Goal: Task Accomplishment & Management: Manage account settings

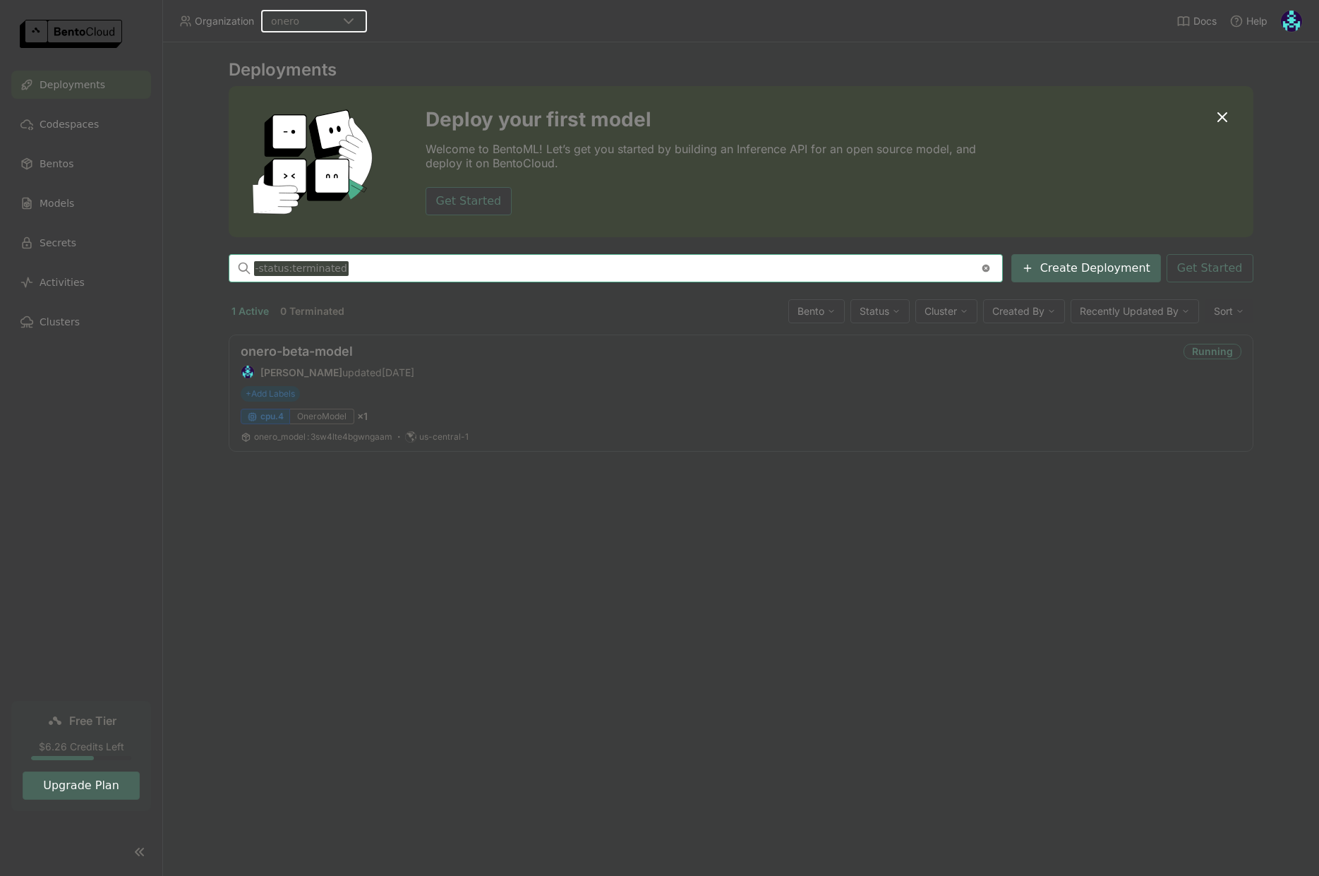
click at [550, 511] on div "Deployments Deploy your first model Welcome to BentoML! Let’s get you started b…" at bounding box center [740, 459] width 1157 height 834
drag, startPoint x: 673, startPoint y: 560, endPoint x: 678, endPoint y: 554, distance: 7.5
click at [673, 559] on div "Deployments Deploy your first model Welcome to BentoML! Let’s get you started b…" at bounding box center [740, 459] width 1157 height 834
click at [325, 350] on link "onero-beta-model" at bounding box center [297, 351] width 112 height 15
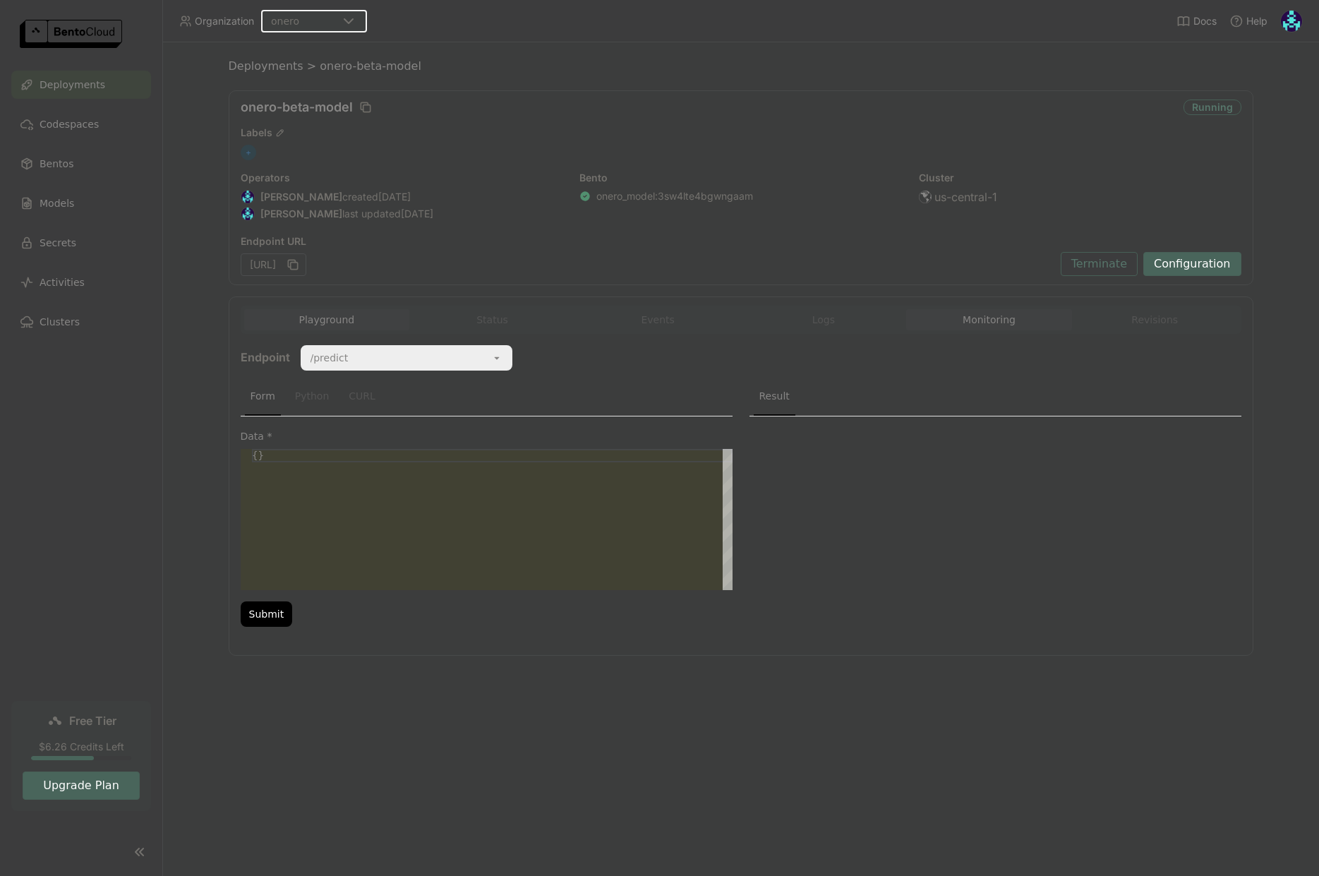
click at [988, 322] on button "Monitoring" at bounding box center [989, 319] width 166 height 21
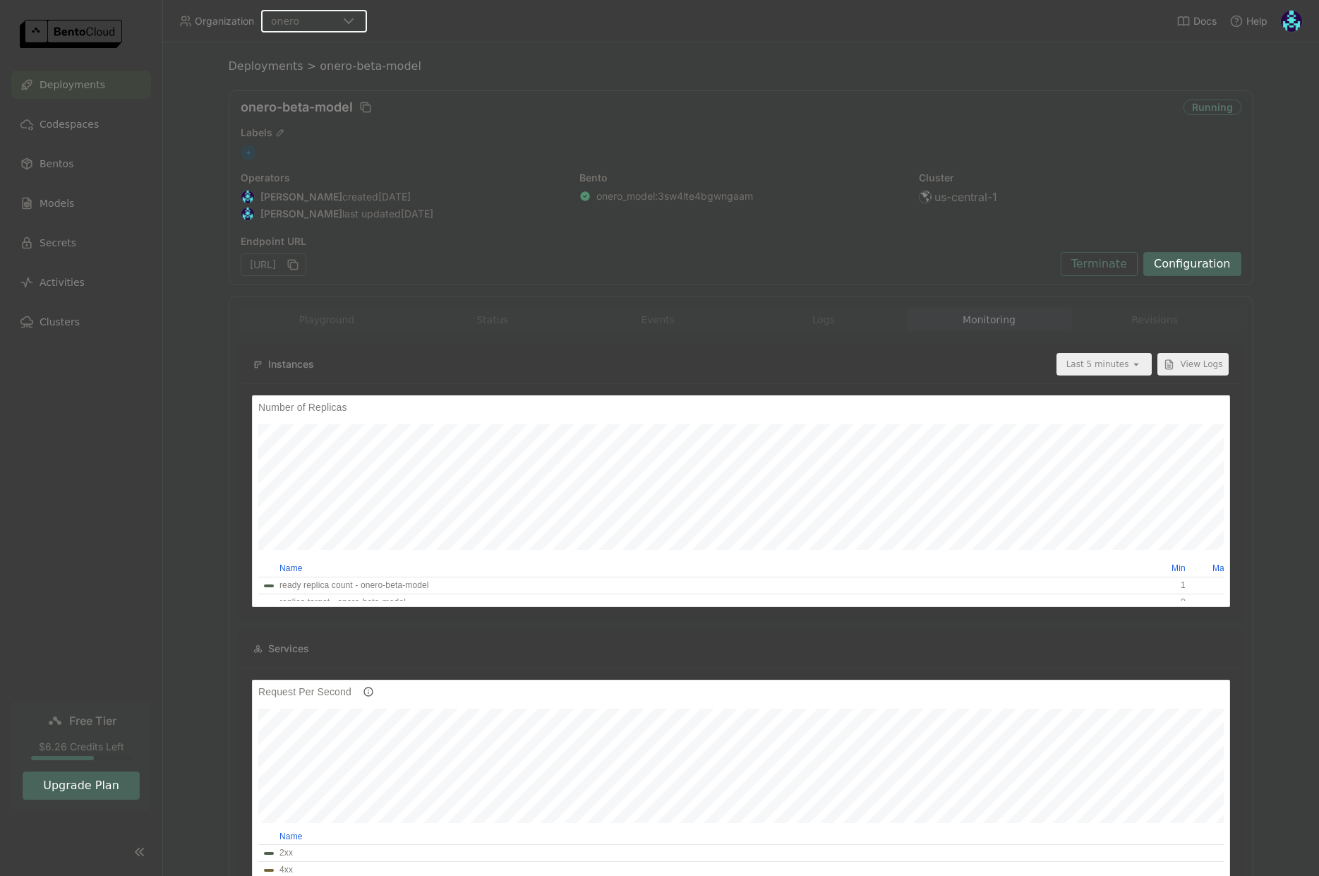
click at [1115, 366] on div "Last 5 minutes" at bounding box center [1097, 364] width 63 height 14
click at [1109, 526] on div "Last 1 day" at bounding box center [1104, 524] width 65 height 14
click at [1285, 25] on img at bounding box center [1291, 21] width 21 height 21
click at [1270, 72] on span "Billing" at bounding box center [1259, 74] width 26 height 13
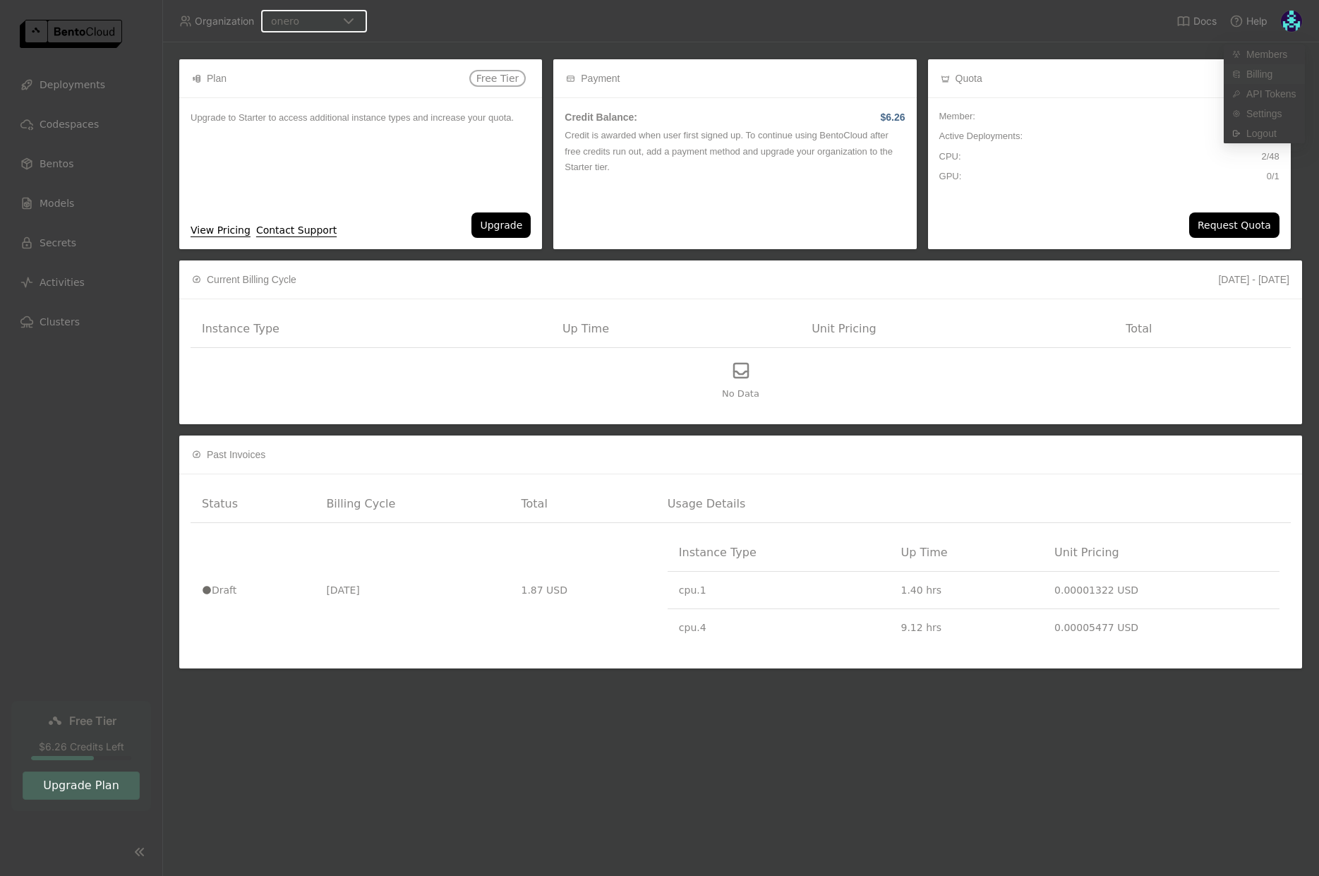
click at [1260, 78] on span "Billing" at bounding box center [1259, 74] width 26 height 13
click at [851, 282] on div "[DATE] - [DATE]" at bounding box center [800, 280] width 979 height 16
click at [474, 186] on div "Upgrade to Starter to access additional instance types and increase your quota." at bounding box center [360, 155] width 363 height 114
click at [70, 92] on span "Deployments" at bounding box center [73, 84] width 66 height 17
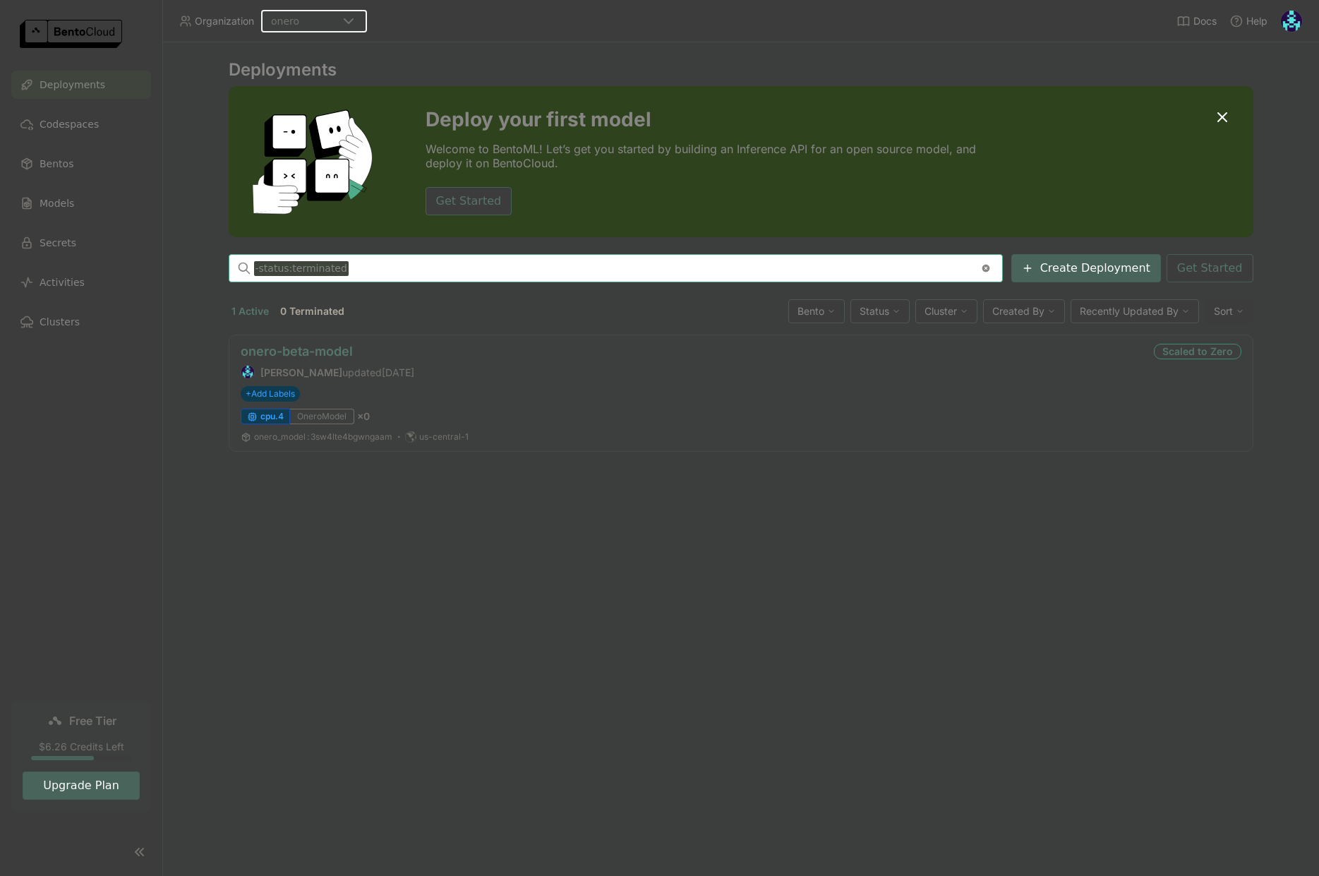
click at [339, 349] on link "onero-beta-model" at bounding box center [297, 351] width 112 height 15
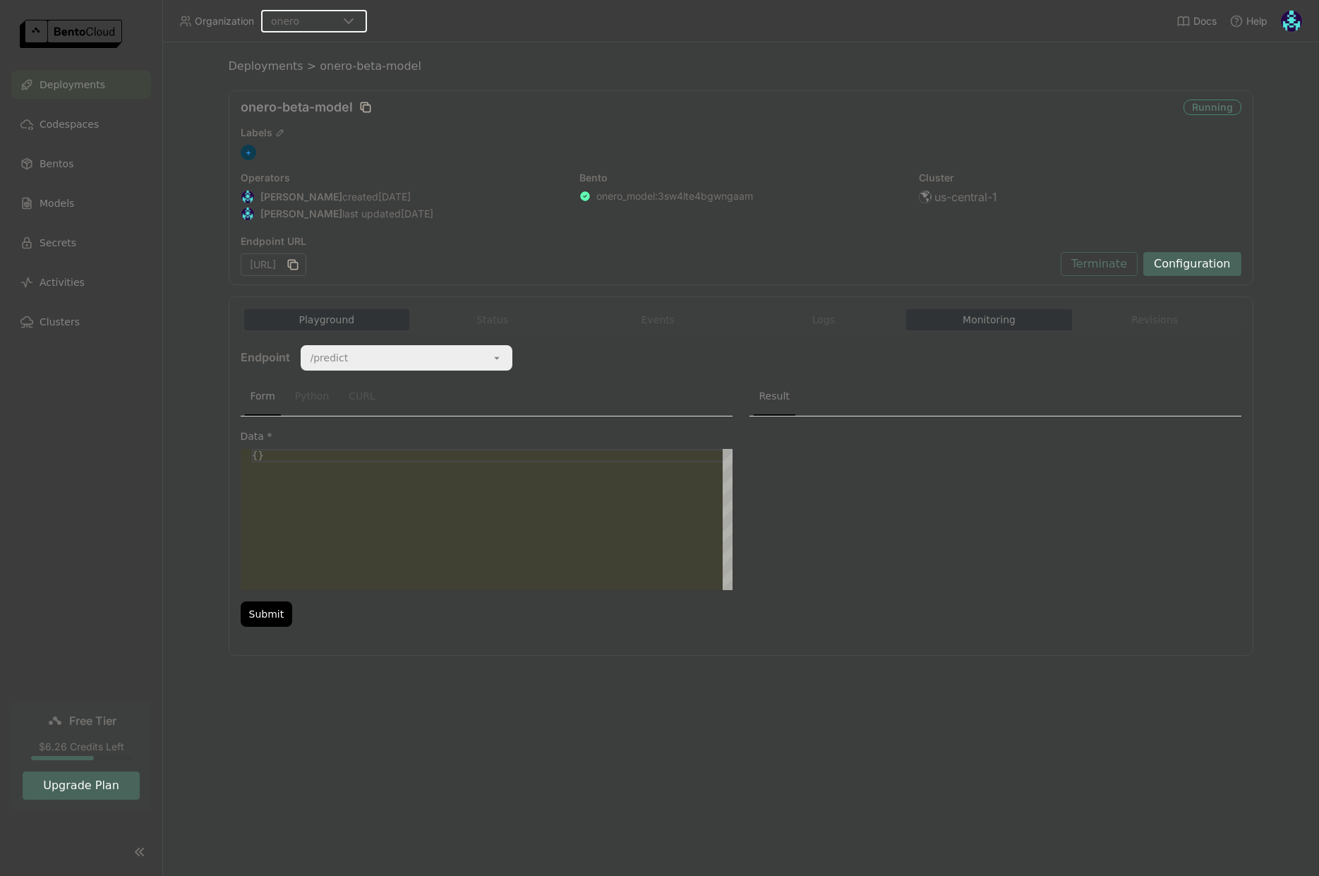
click at [962, 328] on button "Monitoring" at bounding box center [989, 319] width 166 height 21
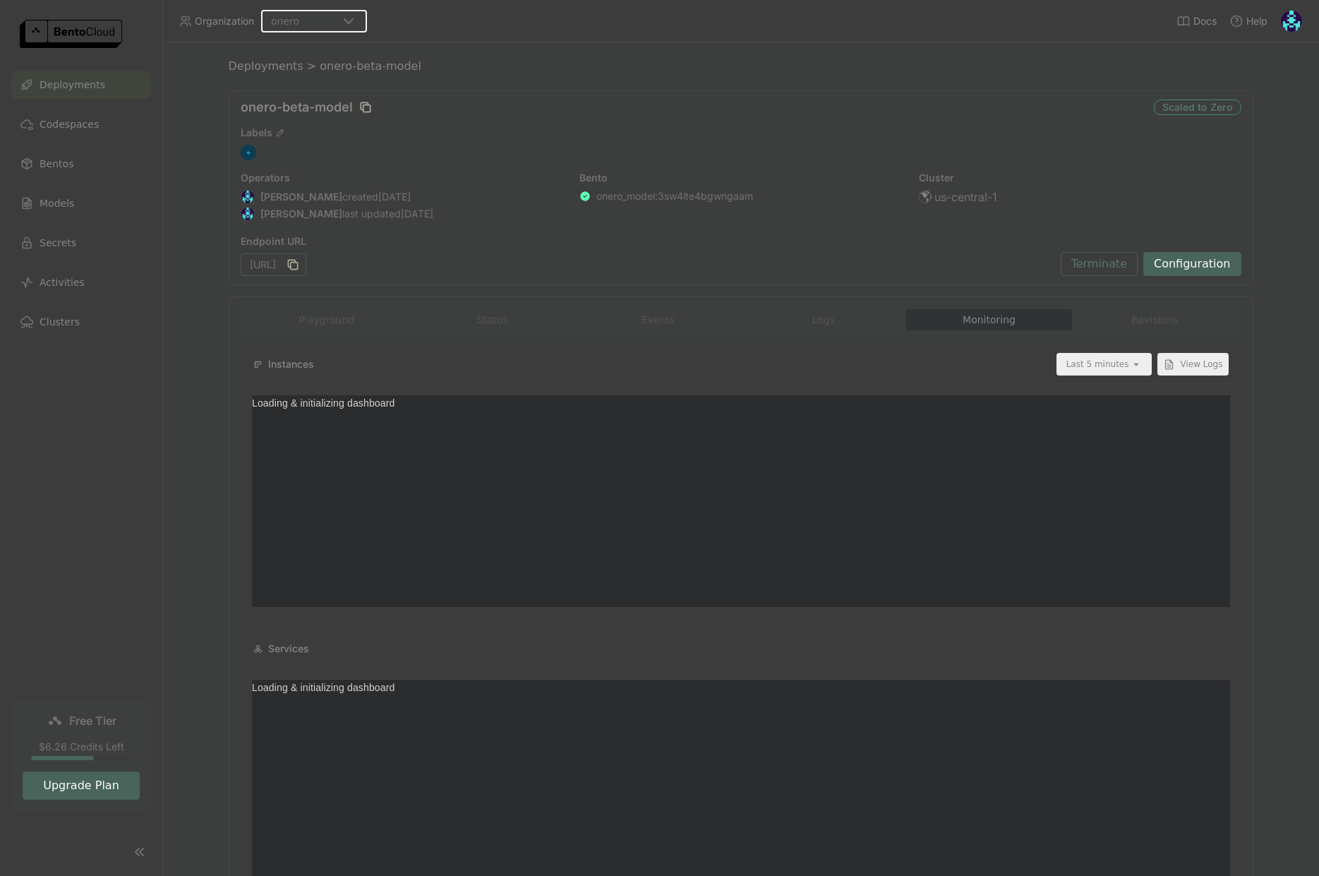
click at [1106, 367] on div "Last 5 minutes" at bounding box center [1097, 364] width 63 height 14
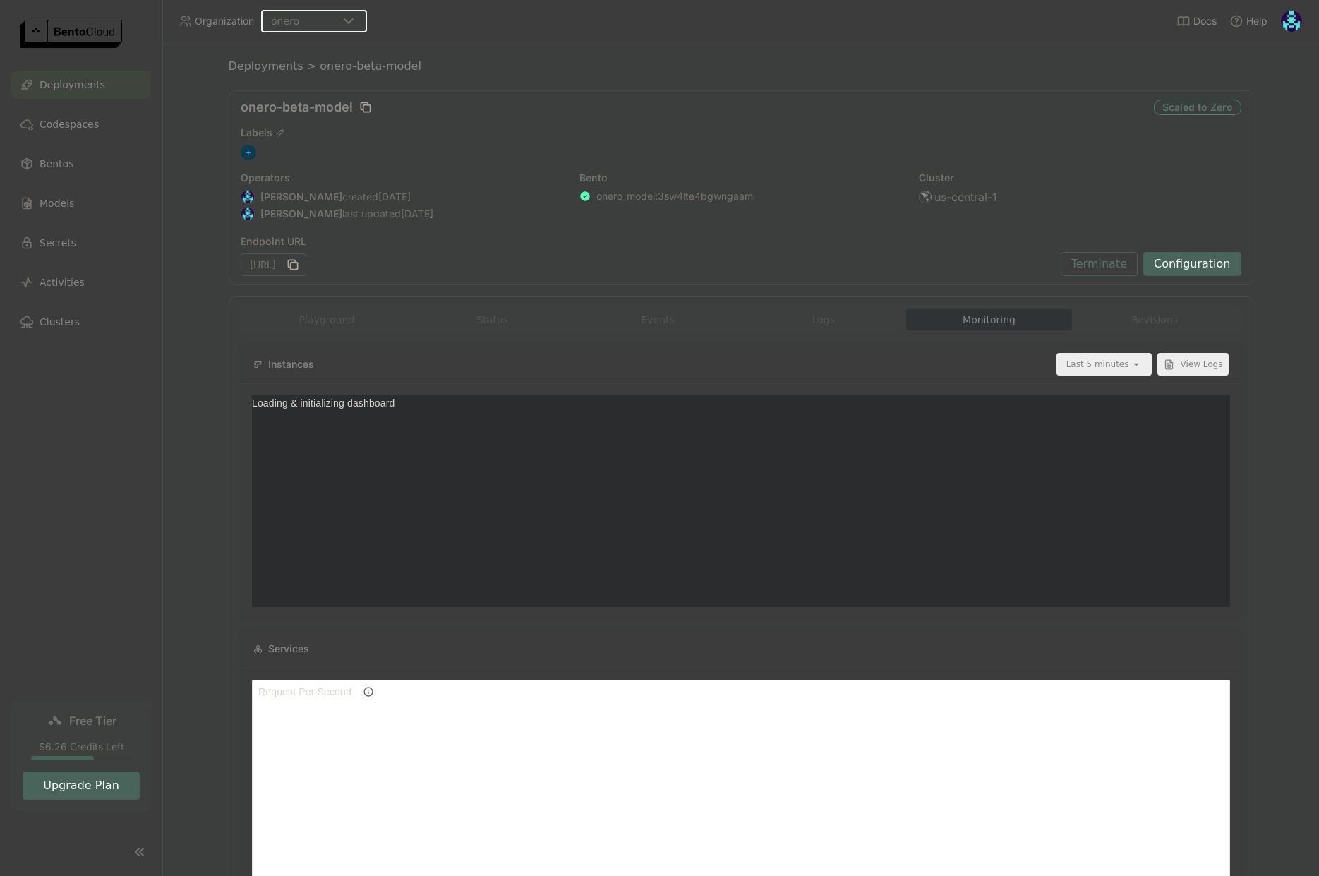
scroll to position [201, 968]
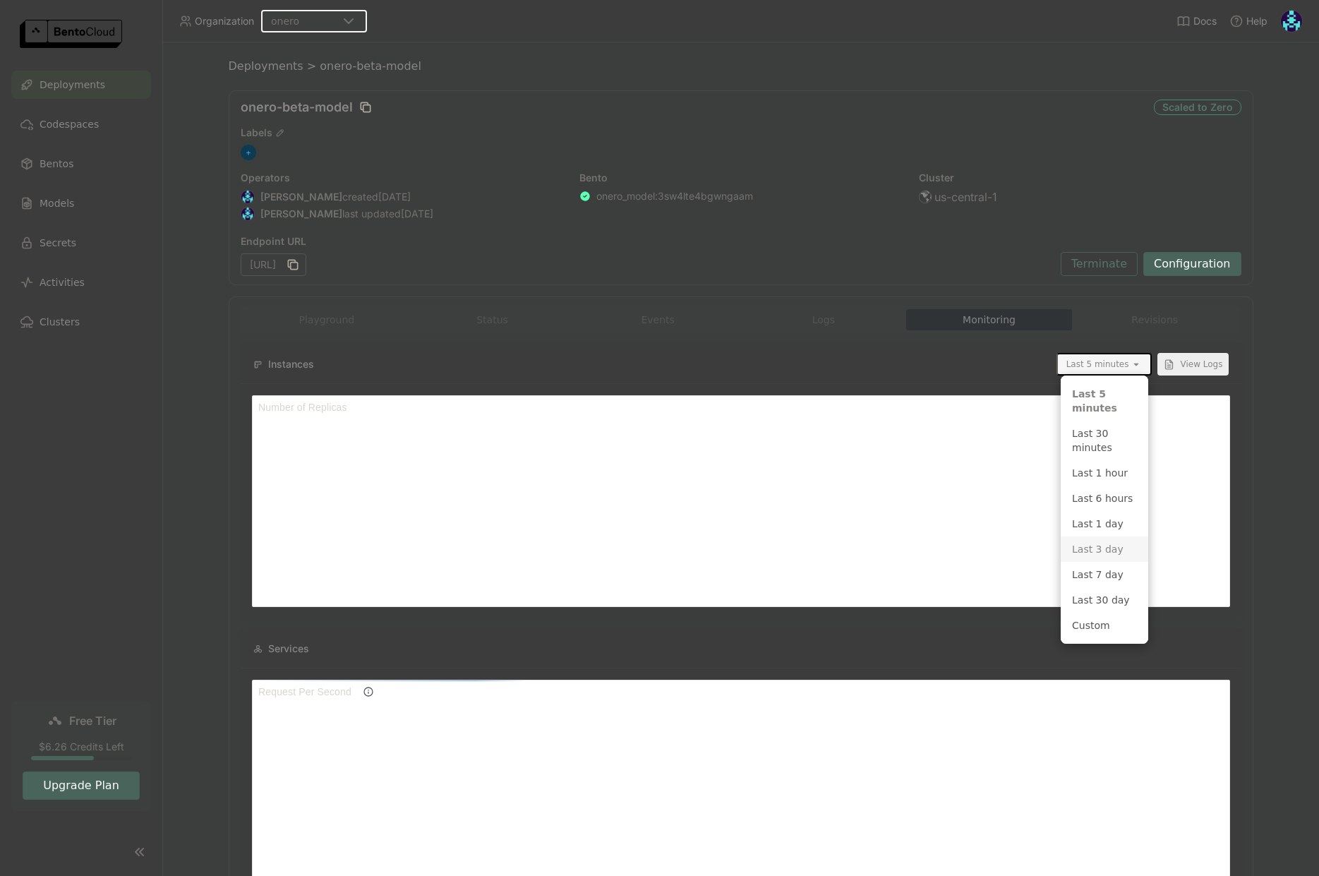
click at [1112, 552] on div "Last 3 day" at bounding box center [1104, 549] width 65 height 14
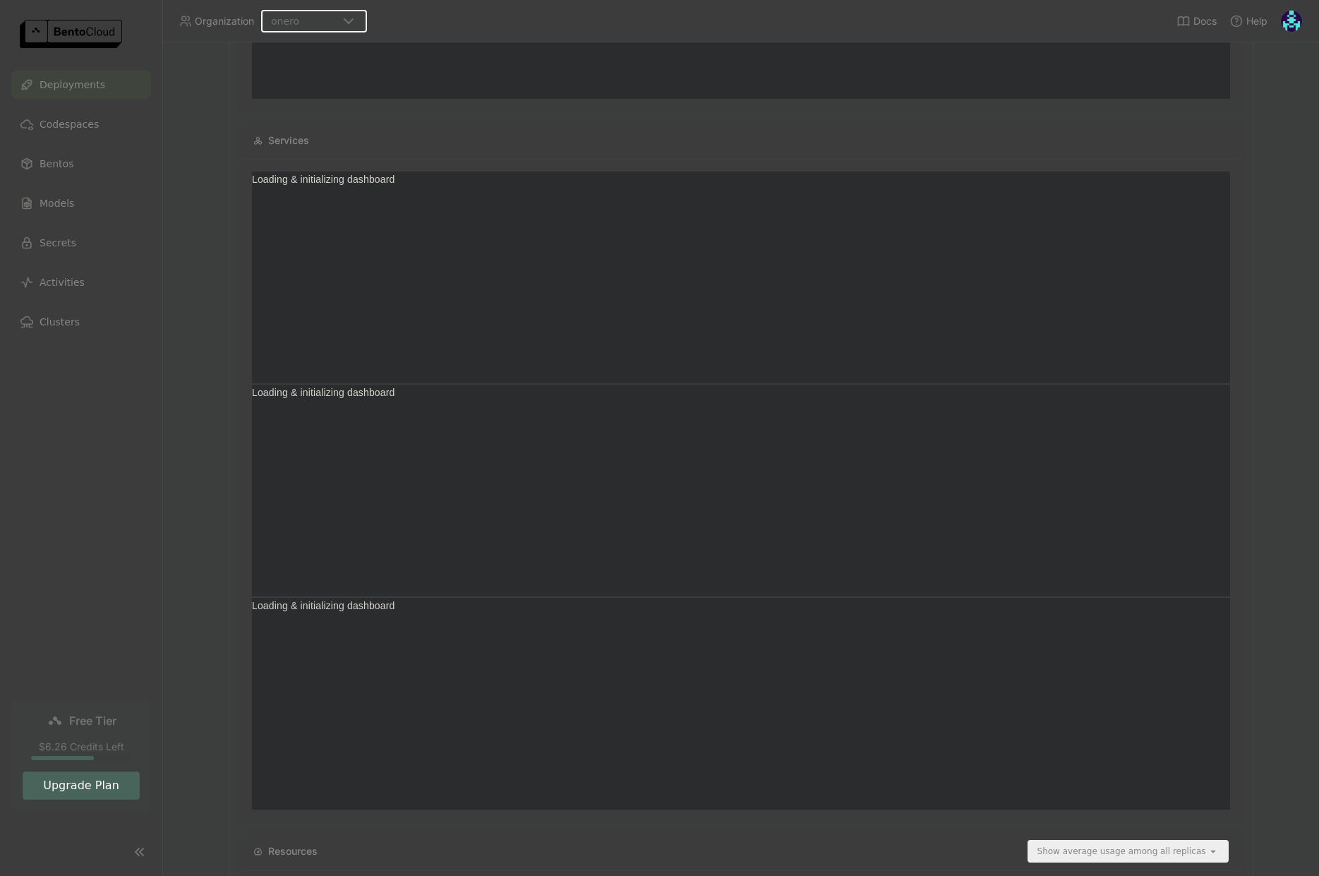
scroll to position [6, 6]
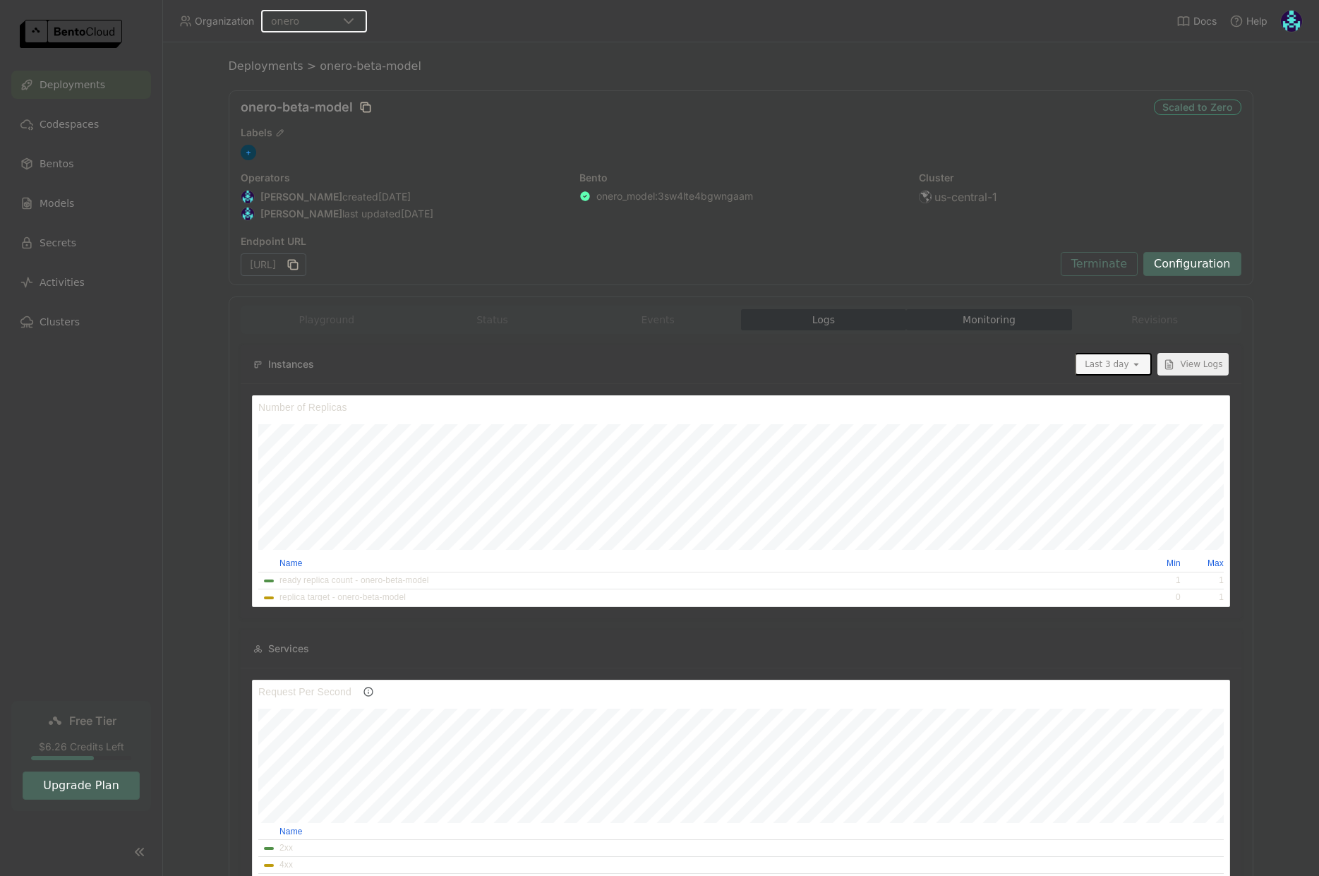
click at [853, 315] on button "Logs" at bounding box center [824, 319] width 166 height 21
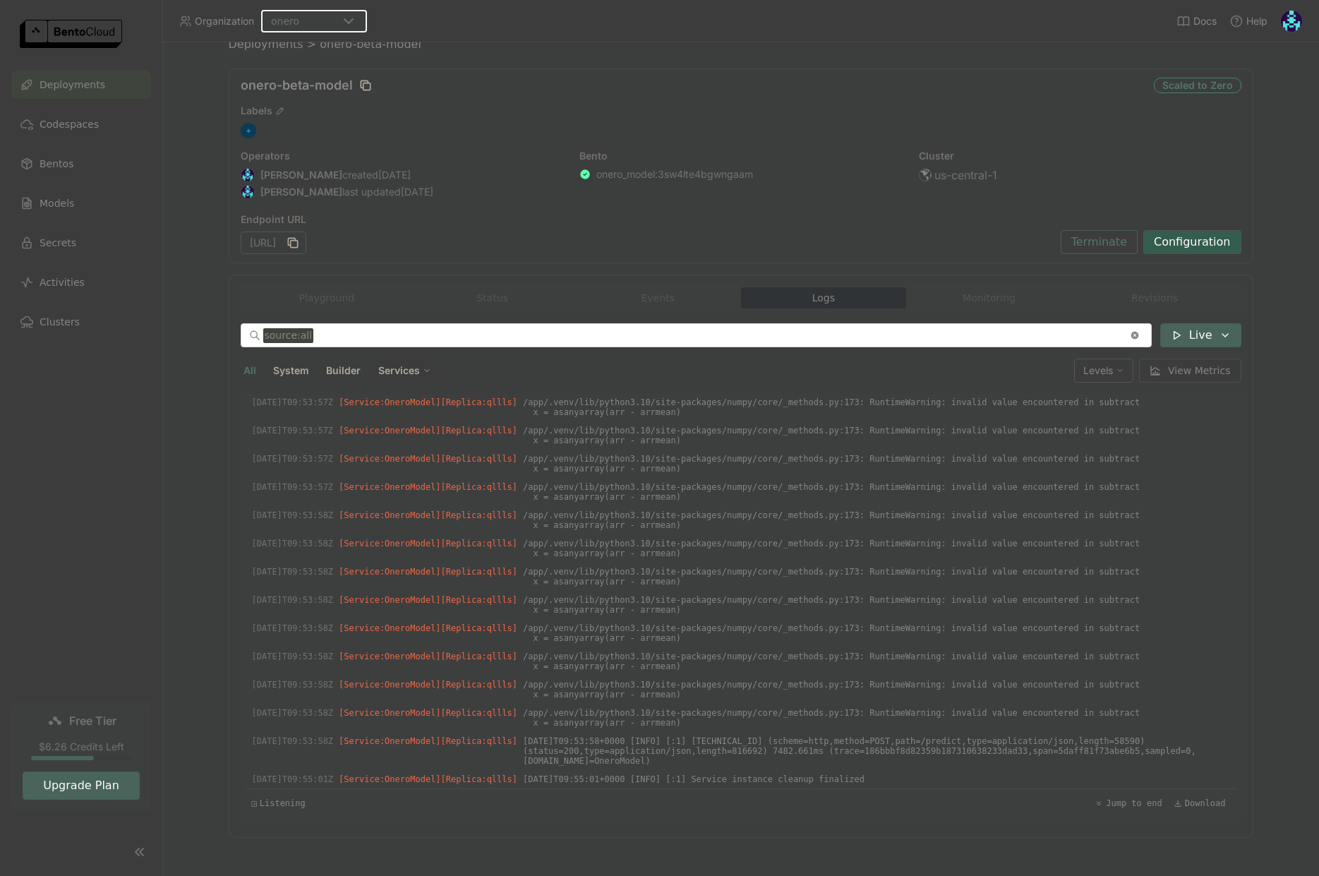
click at [1186, 243] on button "Configuration" at bounding box center [1192, 242] width 98 height 24
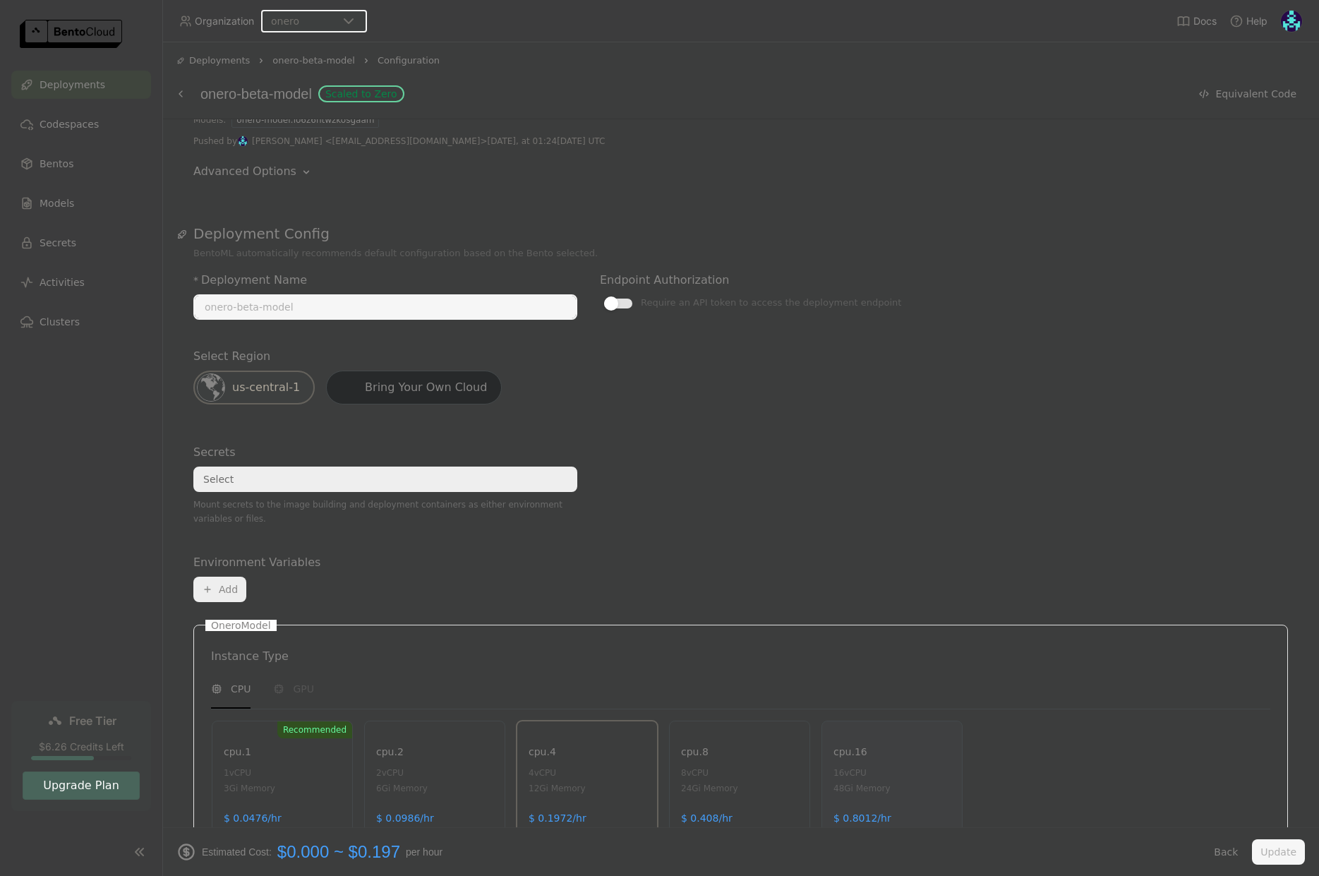
scroll to position [433, 0]
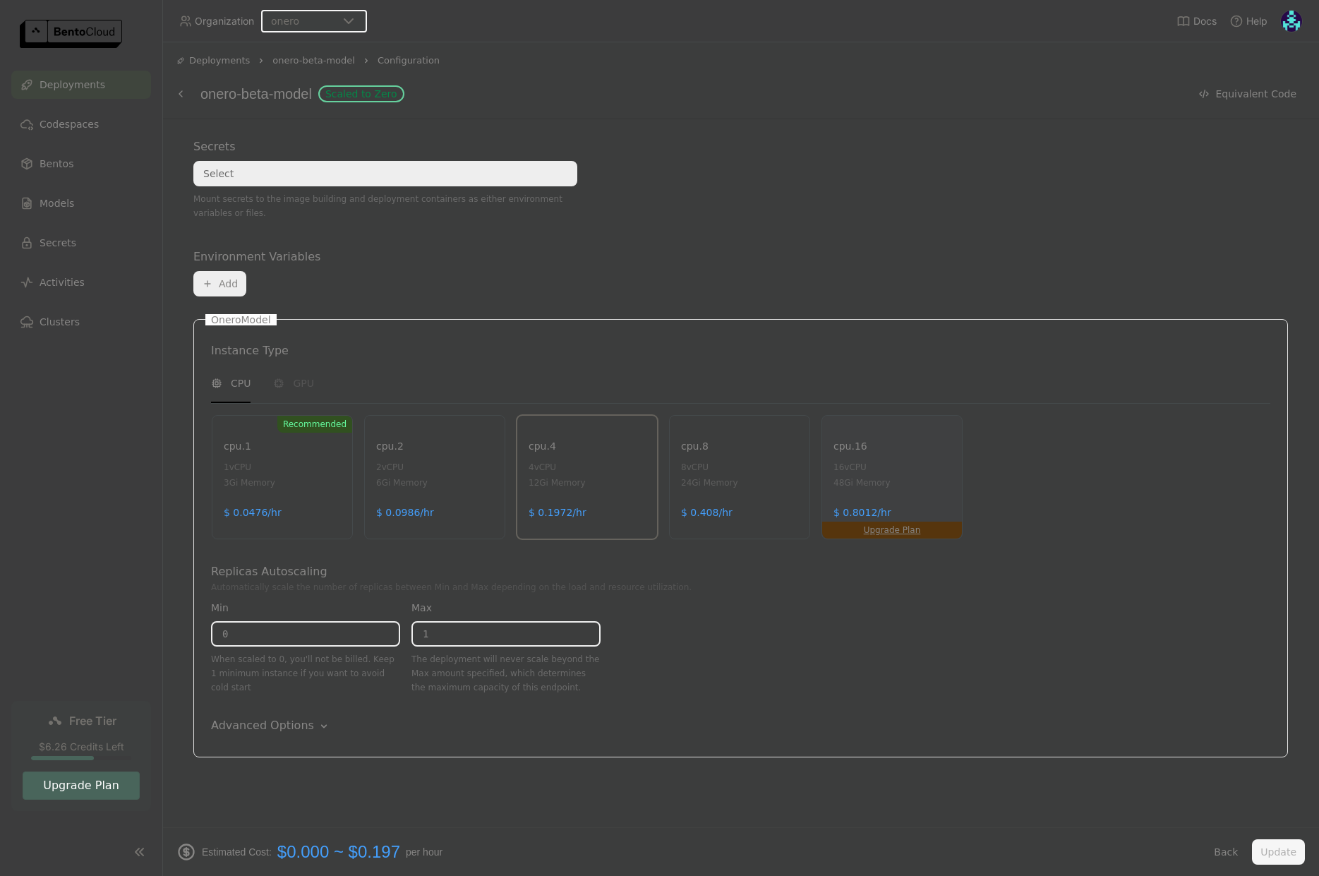
click at [300, 727] on div "Advanced Options" at bounding box center [262, 725] width 103 height 17
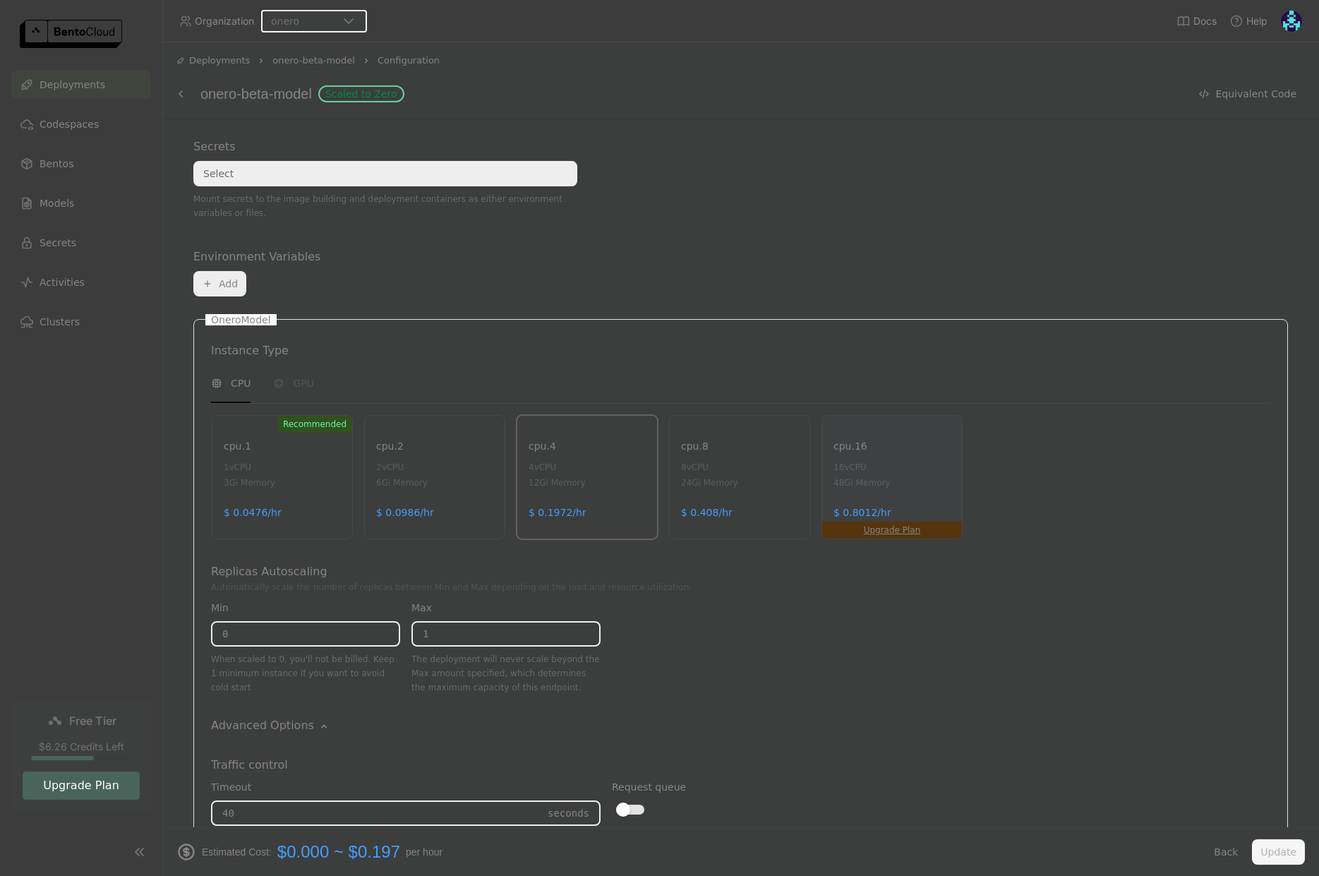
scroll to position [810, 0]
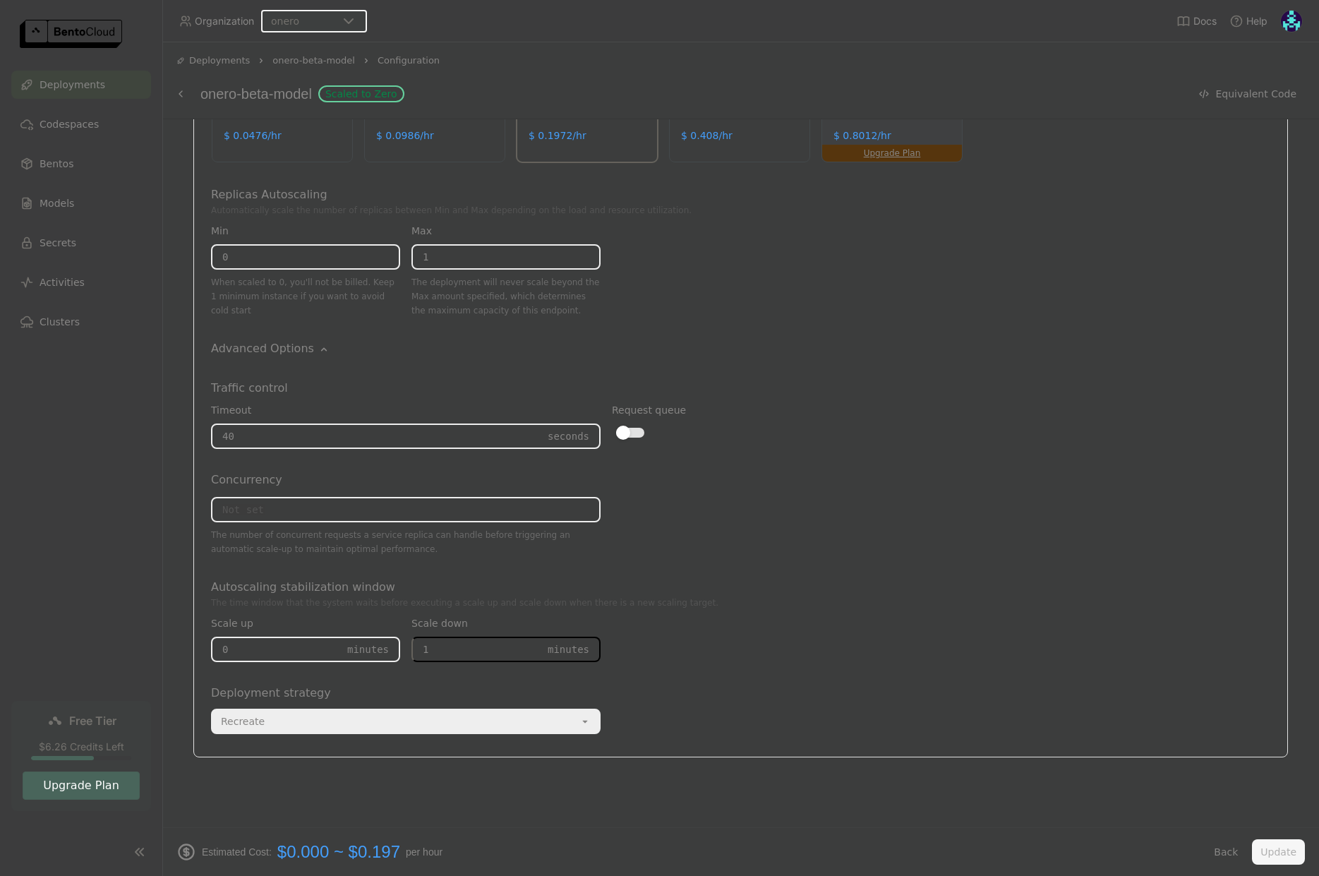
click at [379, 646] on div "Scale up 0 Minutes Scale down 1 Minutes" at bounding box center [406, 642] width 390 height 64
type input "3"
click at [1167, 793] on div "Select a Bento A Bento is an AI application packaged with BentoML, it includes …" at bounding box center [740, 473] width 1157 height 708
click at [1274, 854] on button "Update" at bounding box center [1278, 851] width 53 height 25
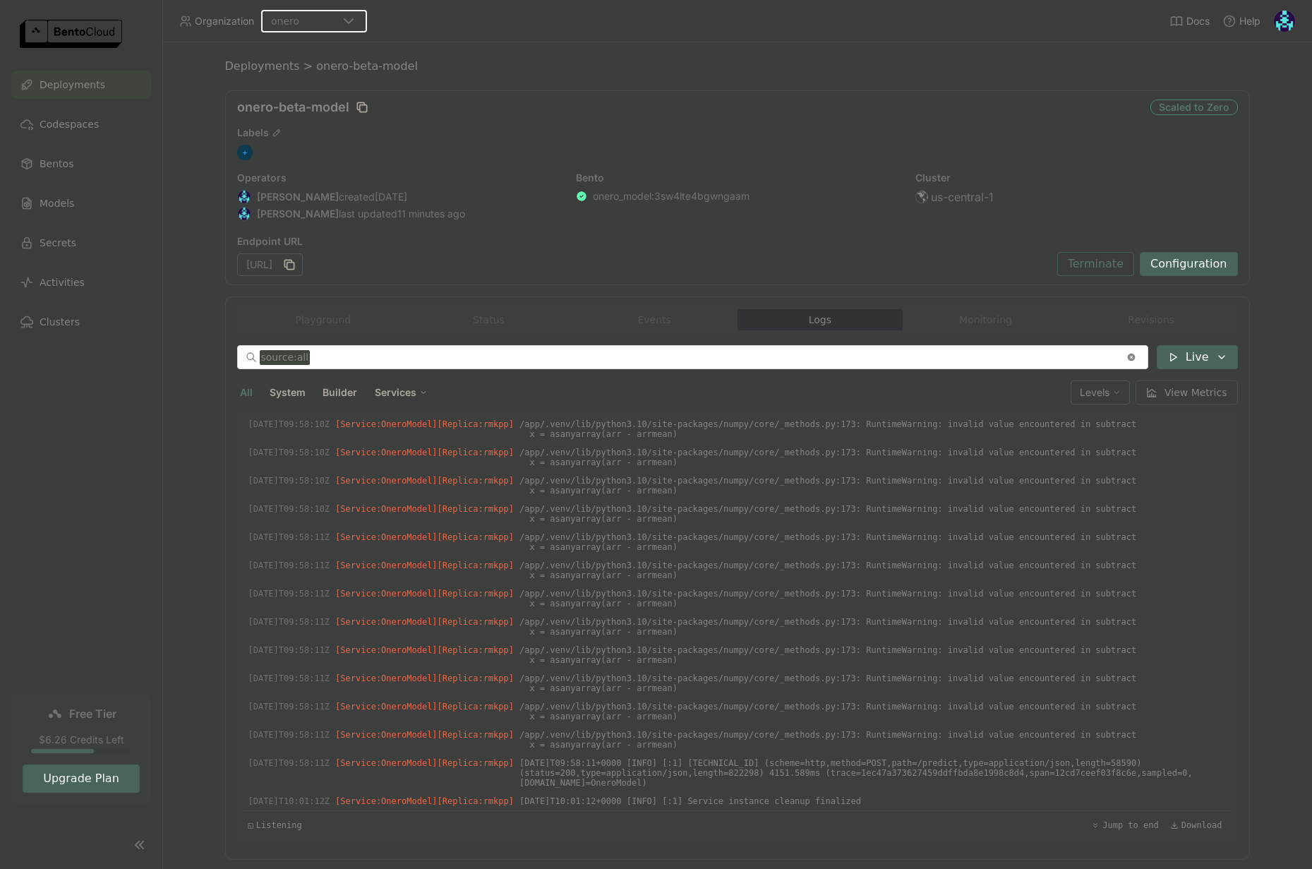
scroll to position [3819, 0]
click at [1196, 263] on button "Configuration" at bounding box center [1189, 264] width 98 height 24
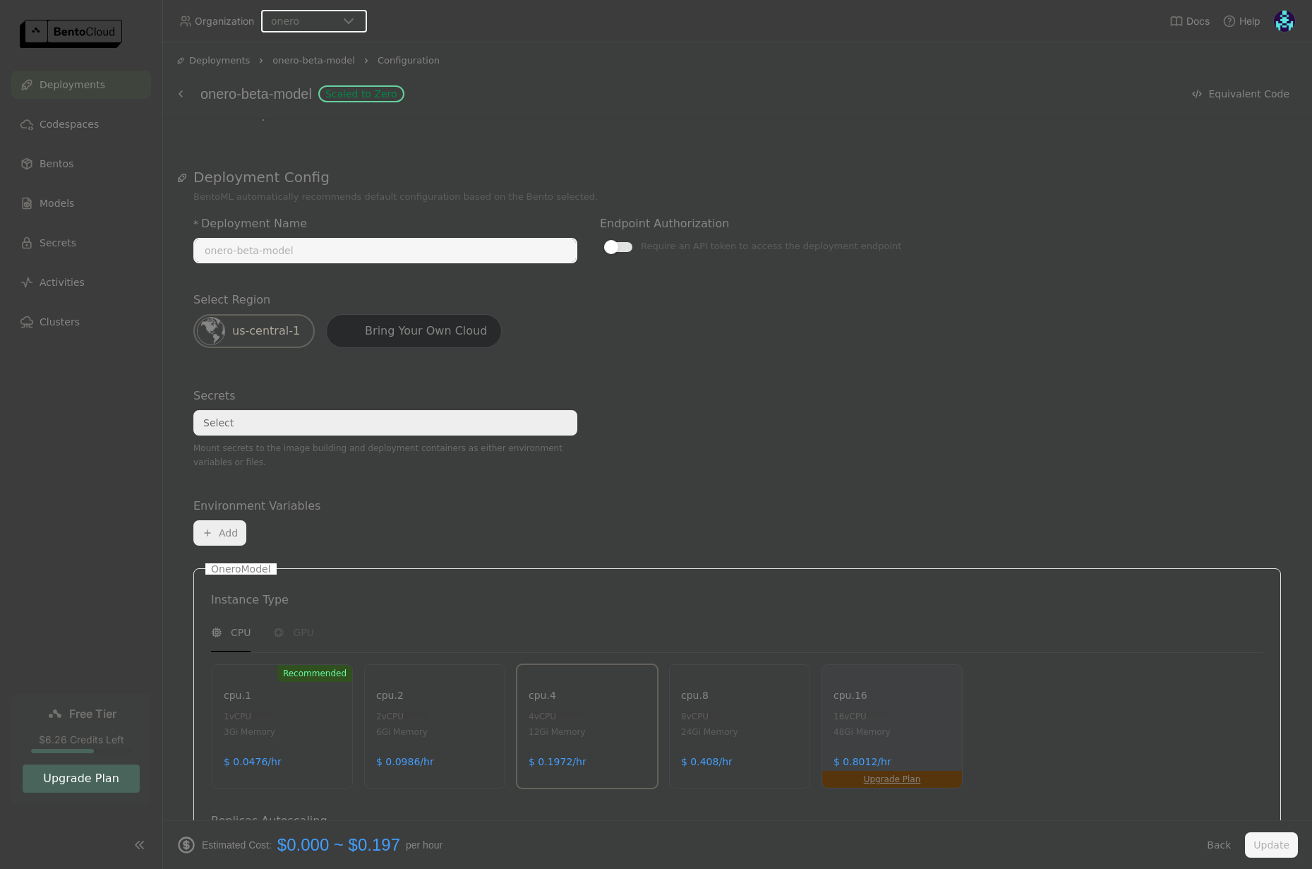
scroll to position [440, 0]
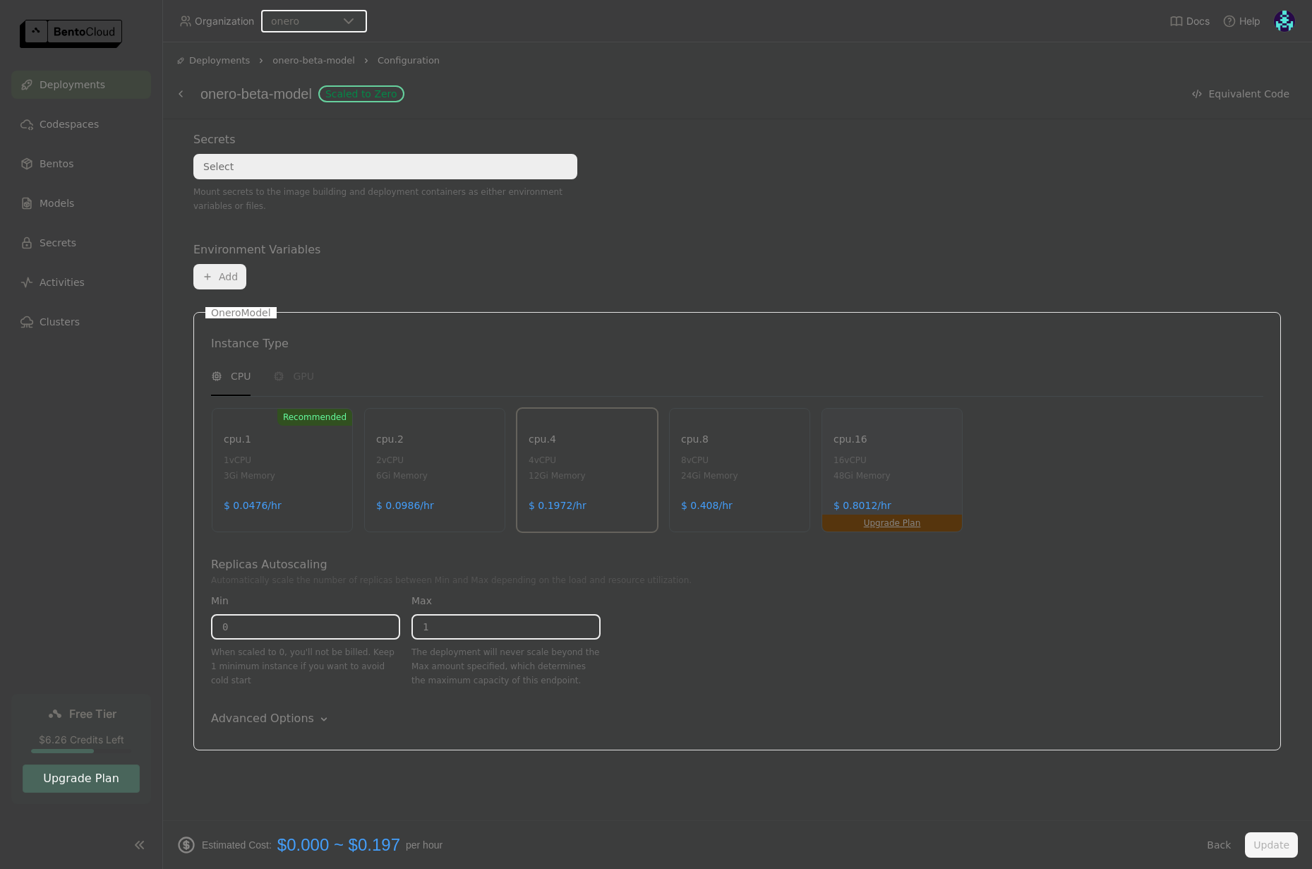
click at [314, 706] on div "OneroModel Instance Type CPU GPU Recommended cpu.1 1 vCPU 3Gi Memory $ 0.0476/h…" at bounding box center [737, 531] width 1088 height 438
click at [317, 724] on icon "Down" at bounding box center [324, 719] width 14 height 14
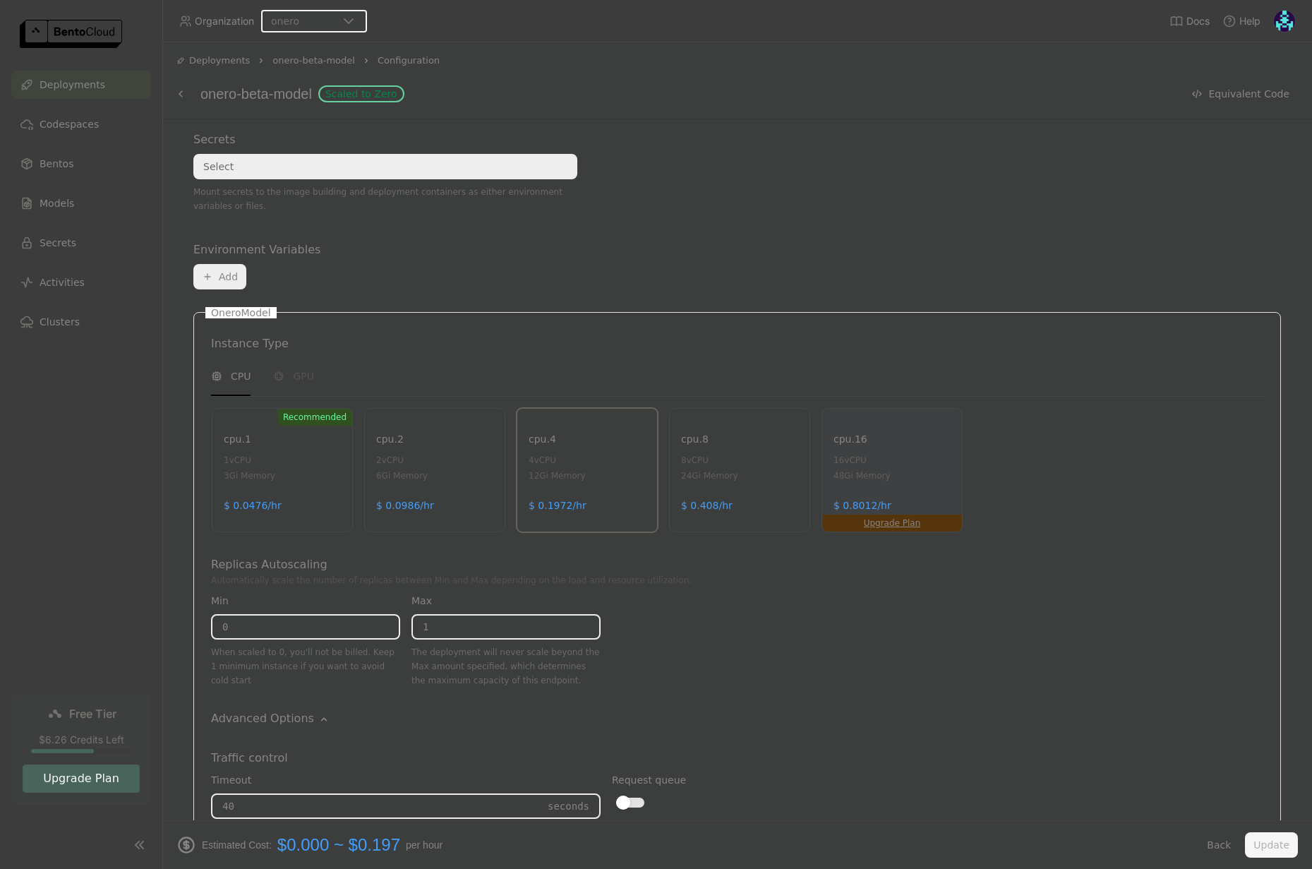
scroll to position [817, 0]
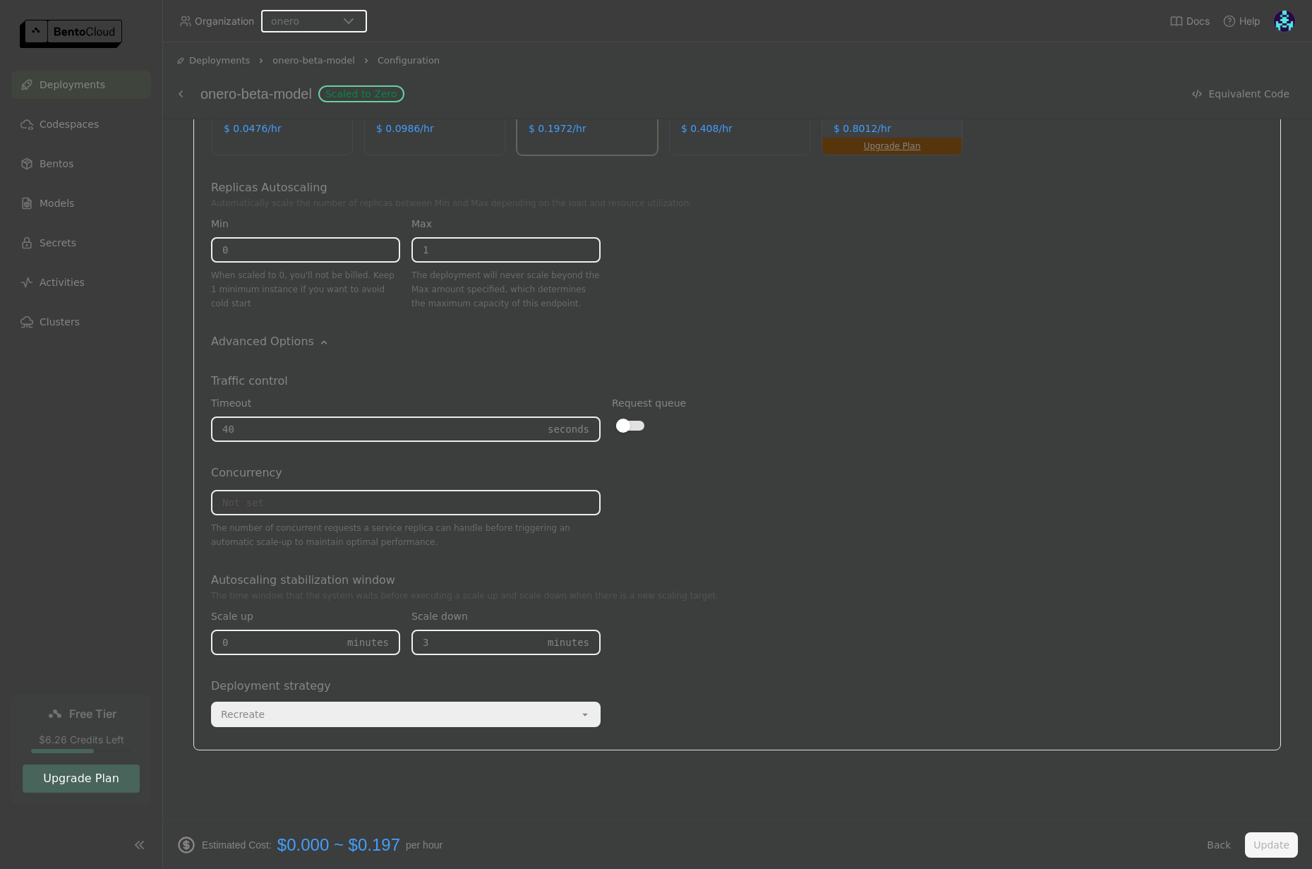
click at [295, 719] on div "Recreate" at bounding box center [395, 714] width 367 height 23
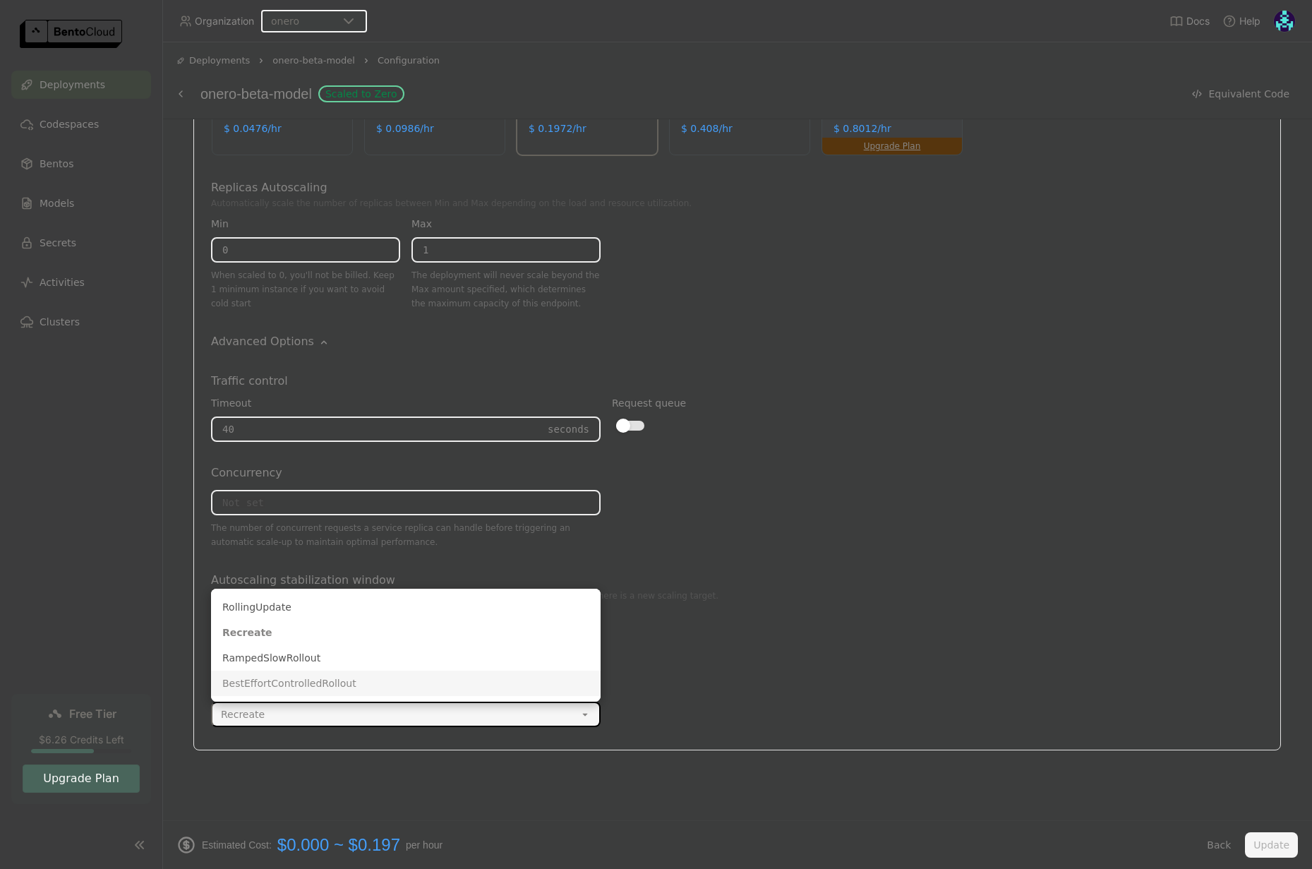
click at [877, 600] on div "The time window that the system waits before executing a scale up and scale dow…" at bounding box center [737, 596] width 1052 height 14
